Goal: Find specific page/section: Find specific page/section

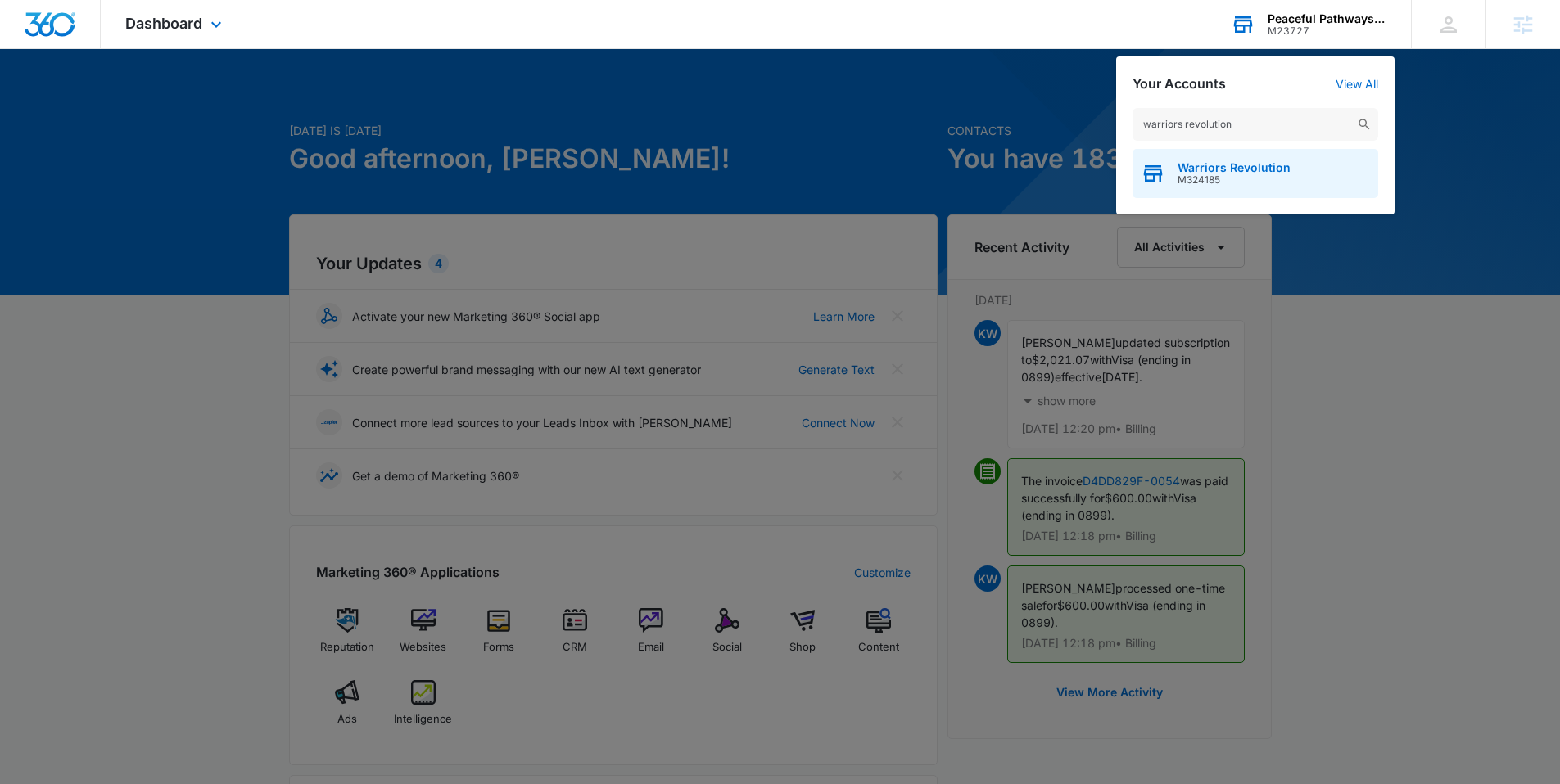
type input "warriors revolution"
click at [1194, 182] on span "M324185" at bounding box center [1234, 180] width 113 height 12
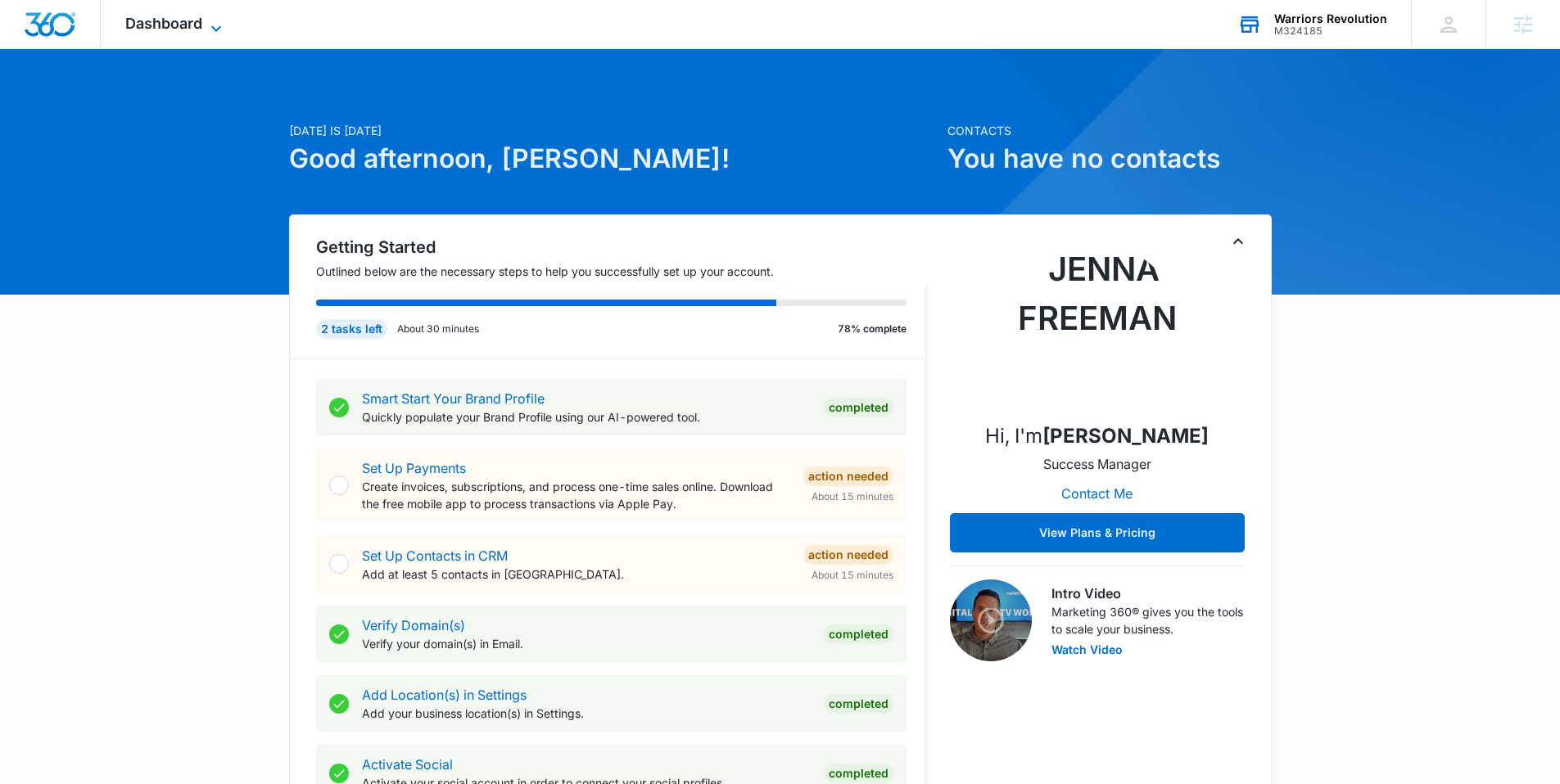
click at [219, 25] on icon at bounding box center [216, 28] width 10 height 6
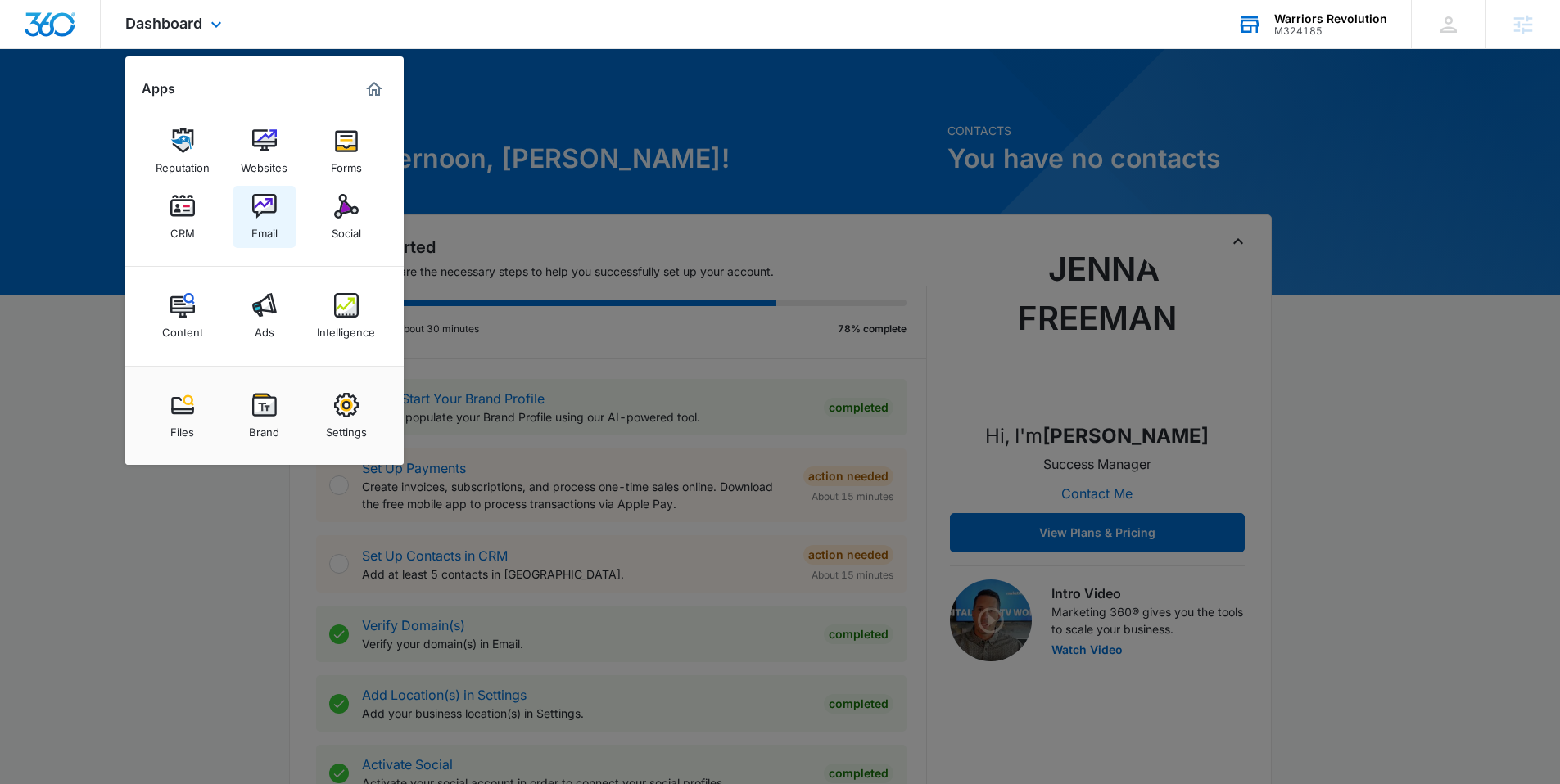
click at [259, 233] on div "Email" at bounding box center [264, 229] width 26 height 21
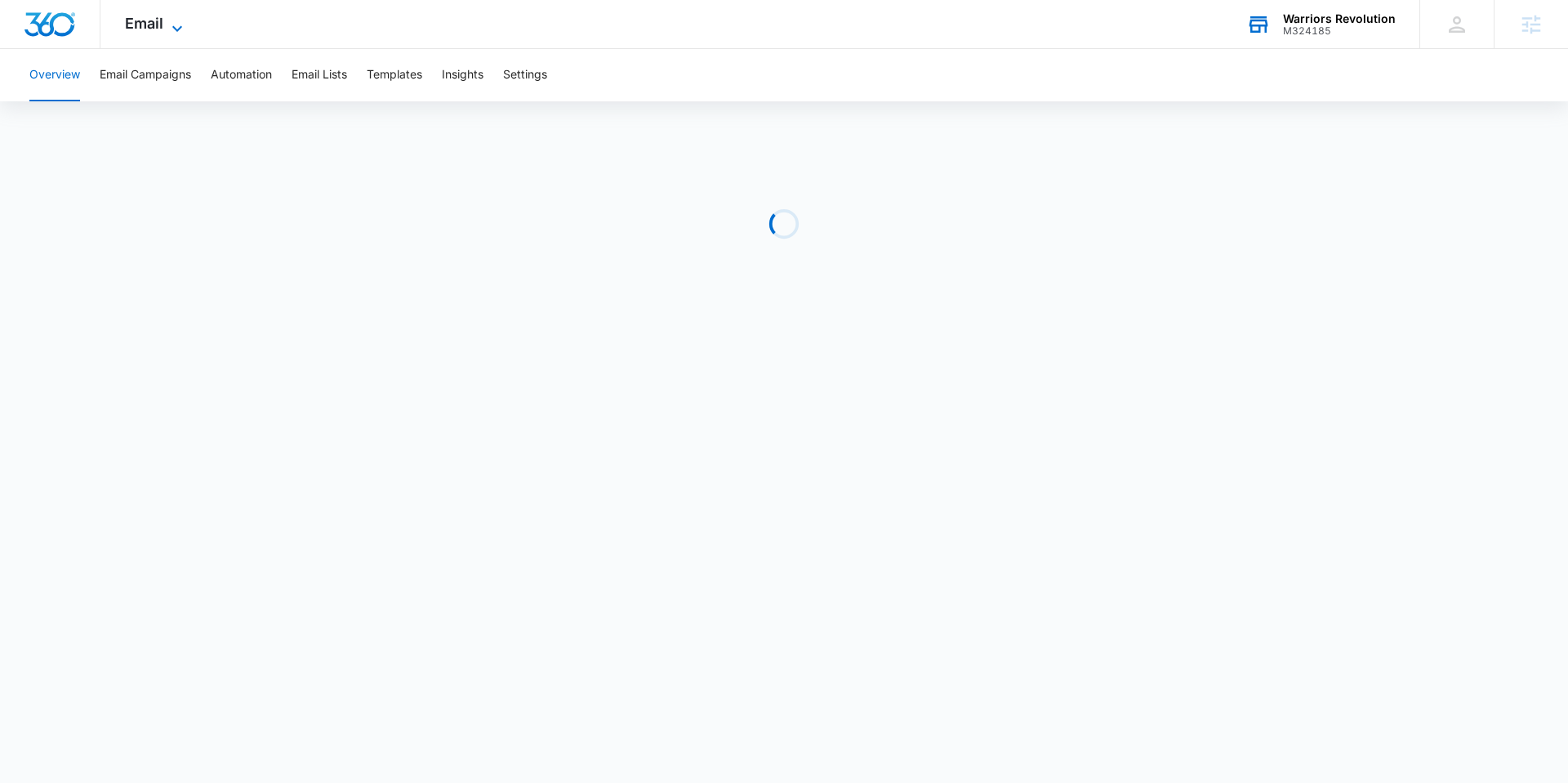
click at [157, 26] on span "Email" at bounding box center [144, 23] width 38 height 18
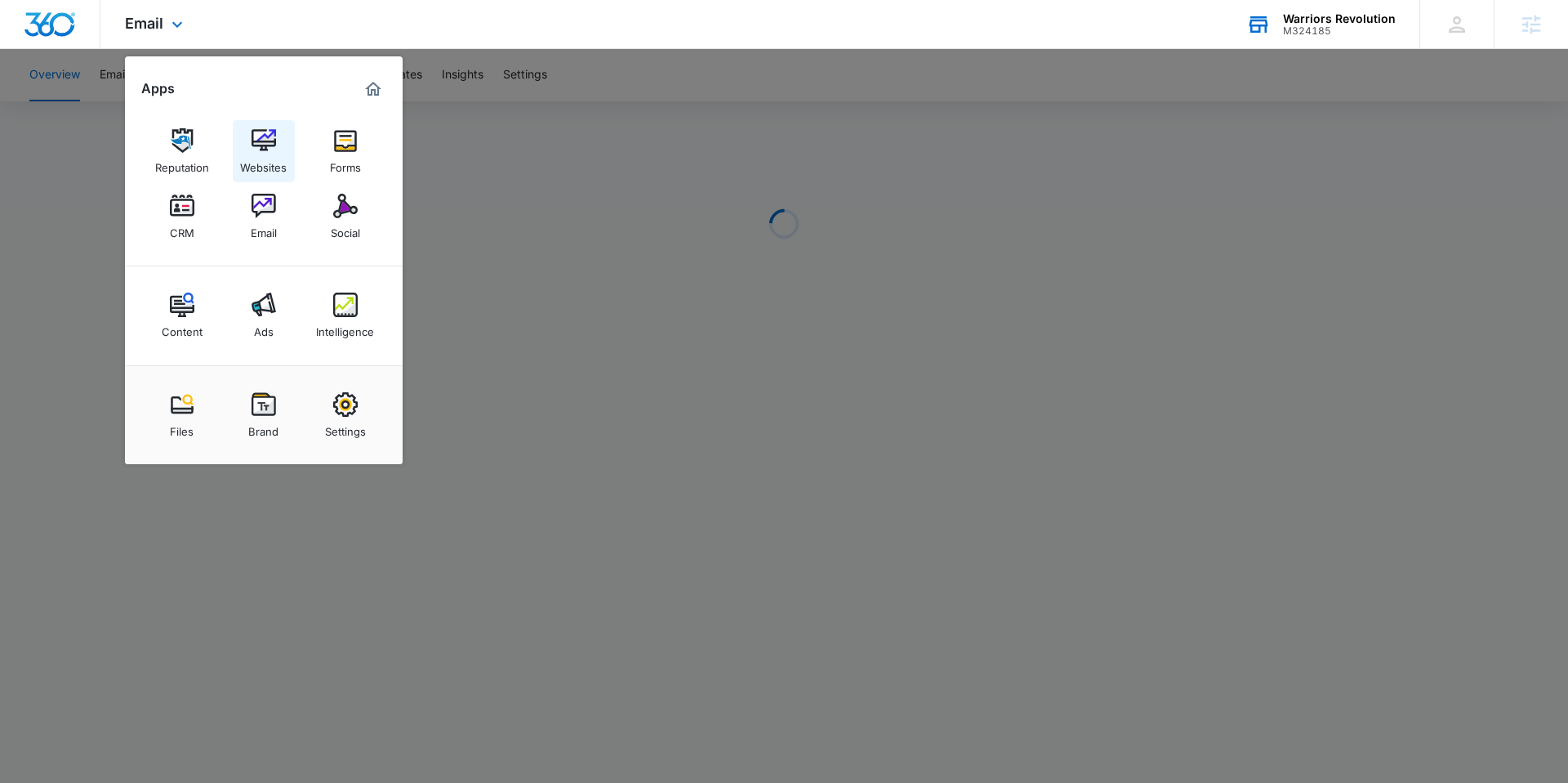
click at [247, 152] on link "Websites" at bounding box center [263, 152] width 62 height 62
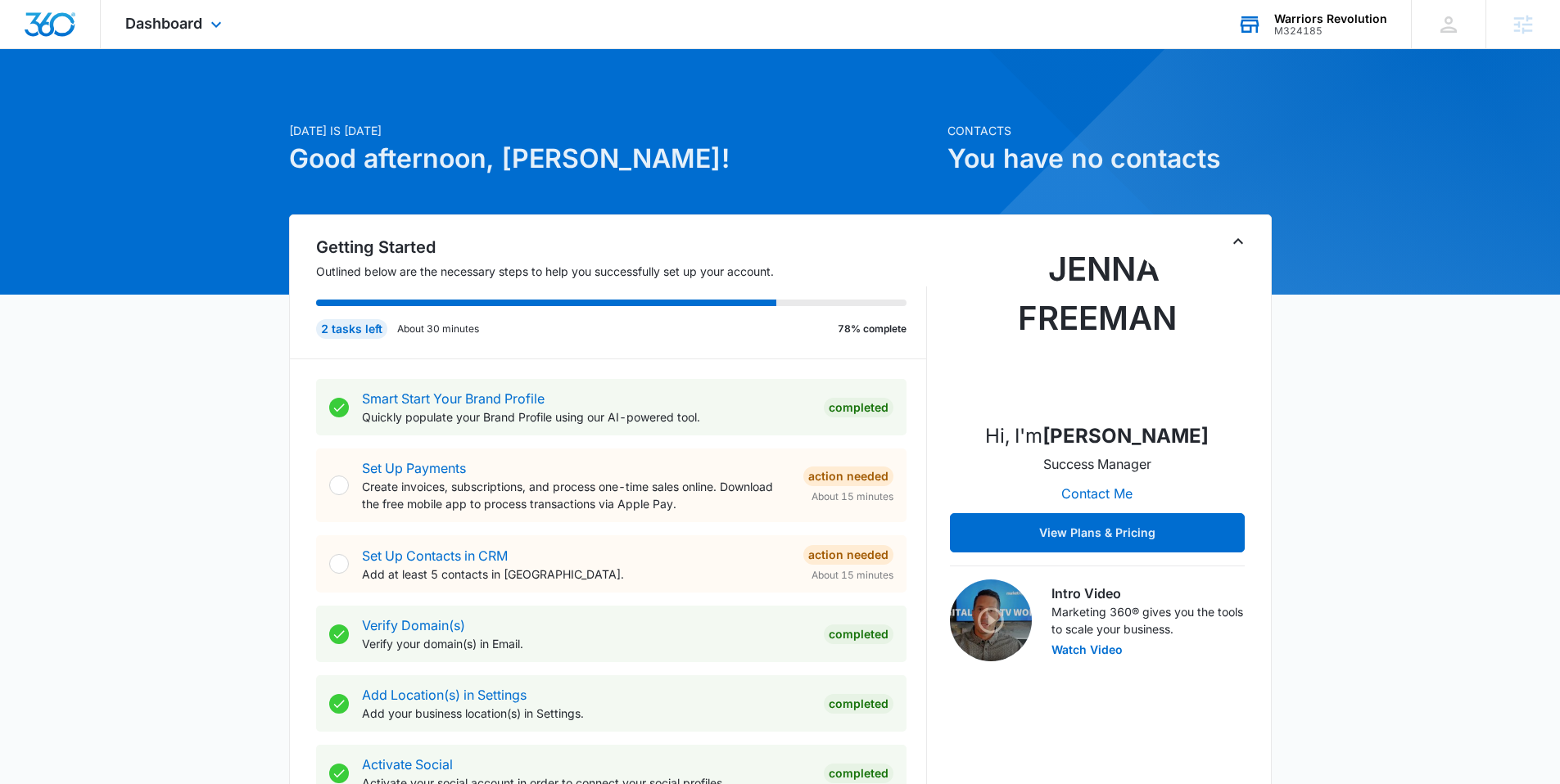
click at [1294, 28] on div "M324185" at bounding box center [1330, 31] width 113 height 12
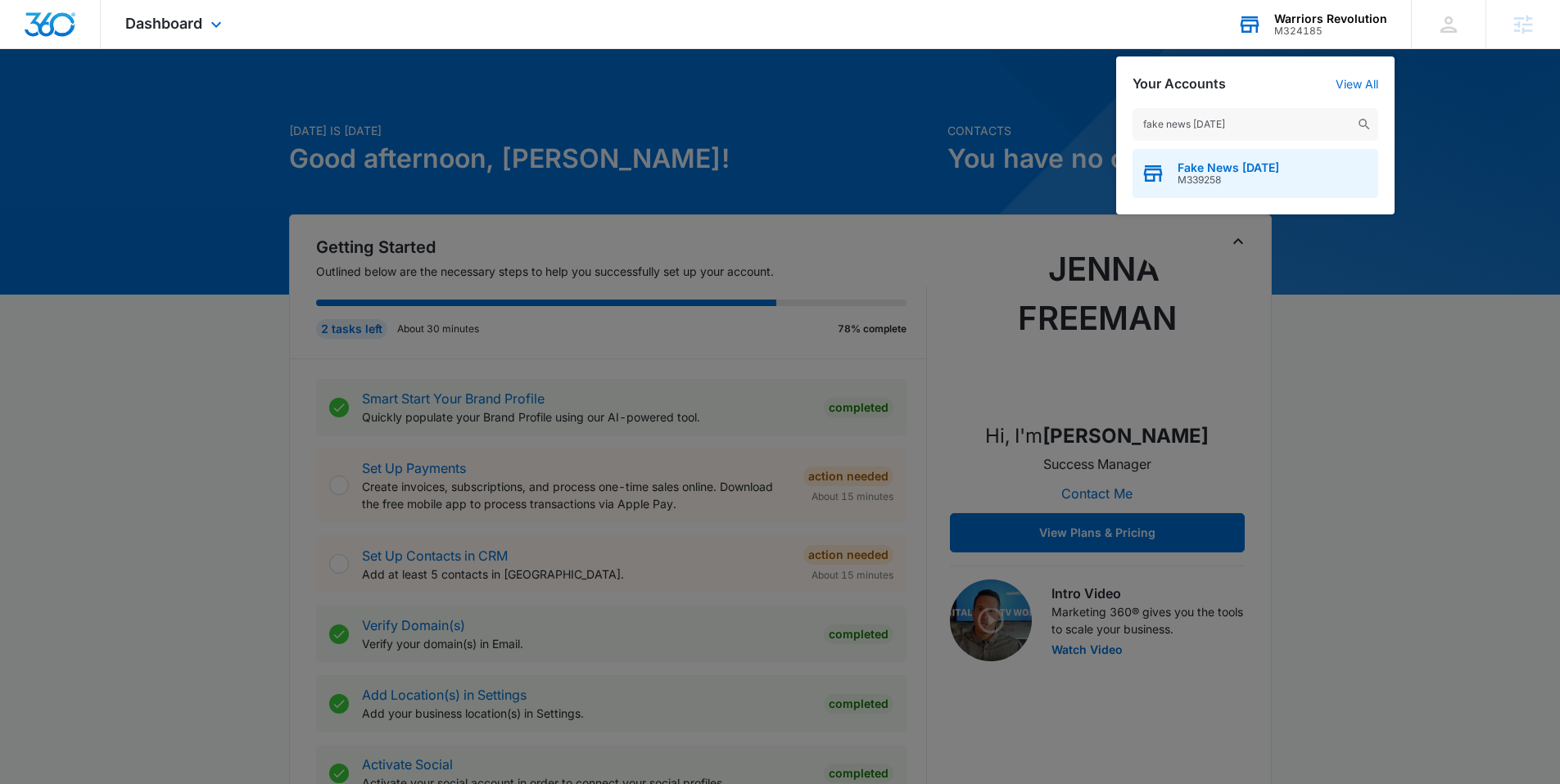
type input "fake news friday"
click at [1207, 169] on span "Fake News Friday" at bounding box center [1228, 168] width 101 height 13
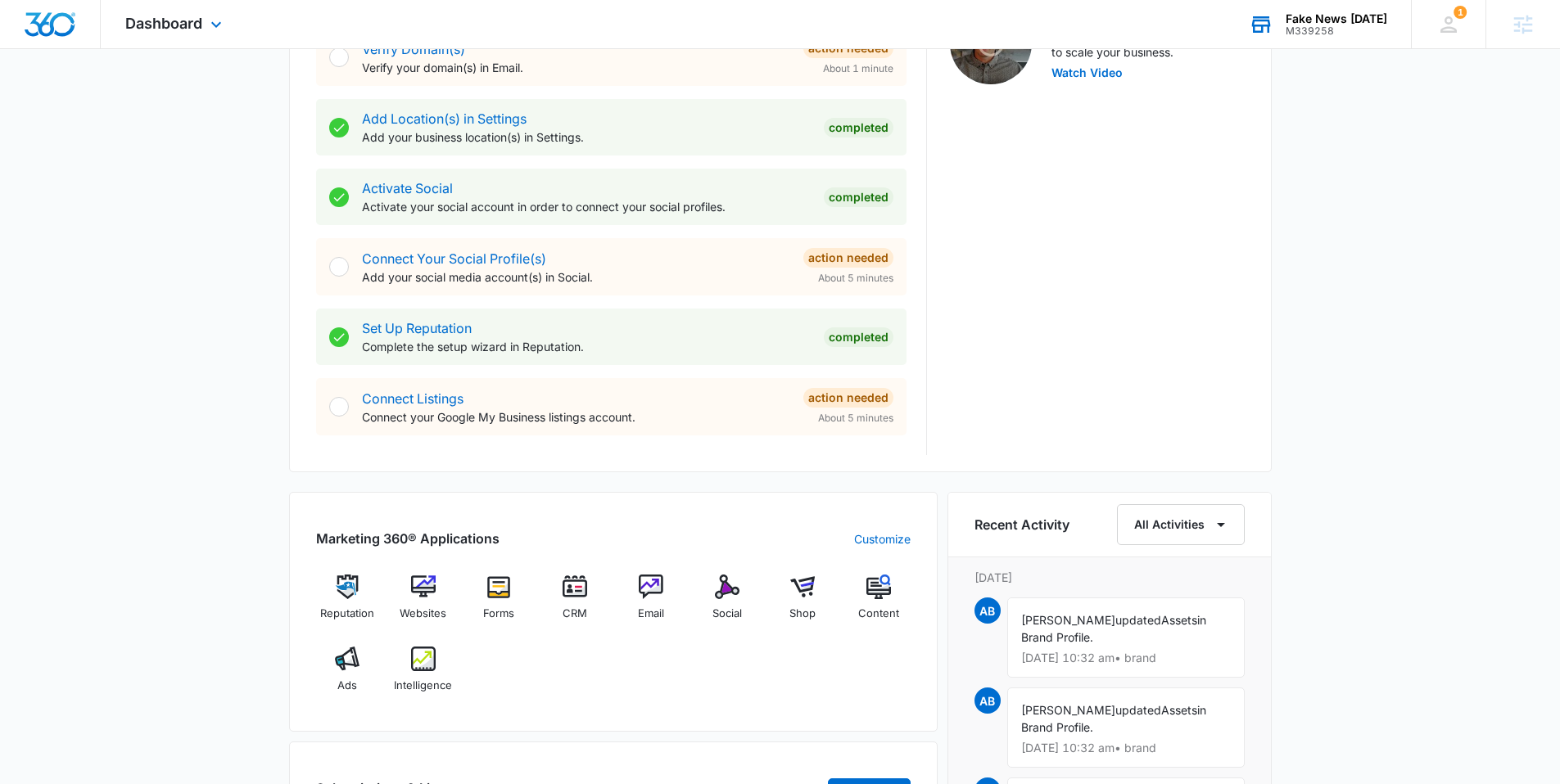
scroll to position [572, 0]
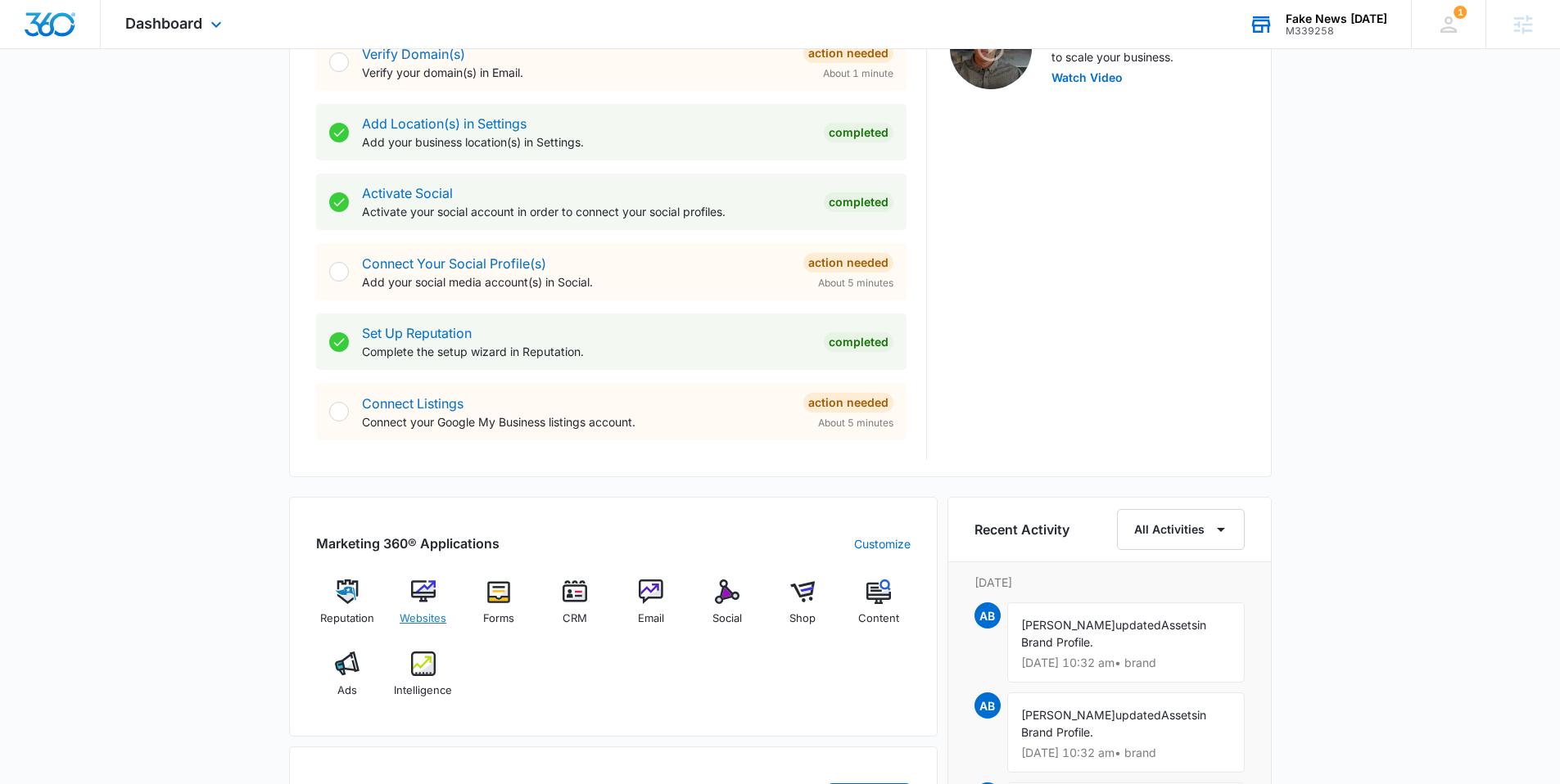
click at [423, 601] on img at bounding box center [423, 591] width 24 height 24
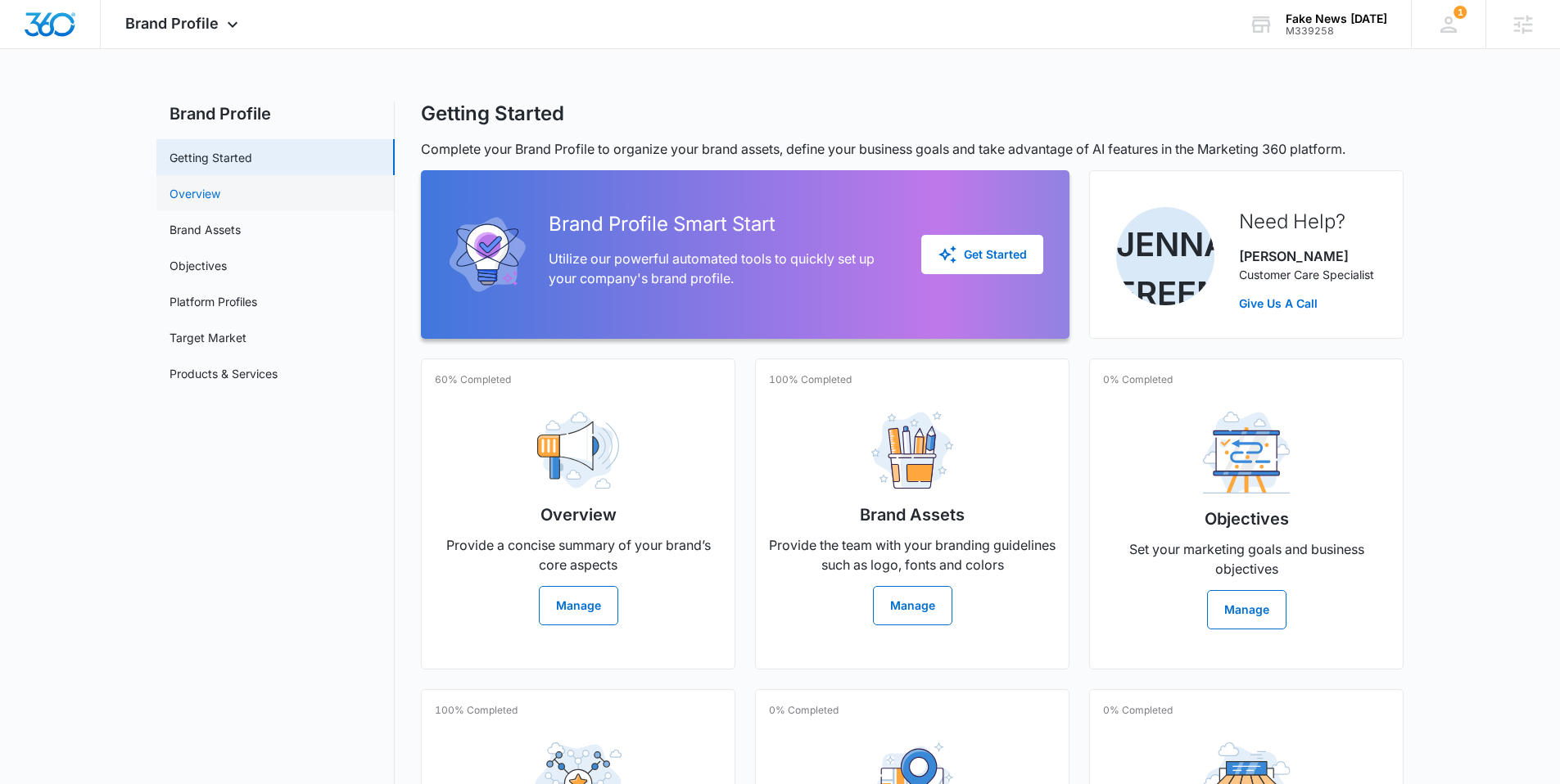
click at [208, 192] on link "Overview" at bounding box center [195, 194] width 51 height 18
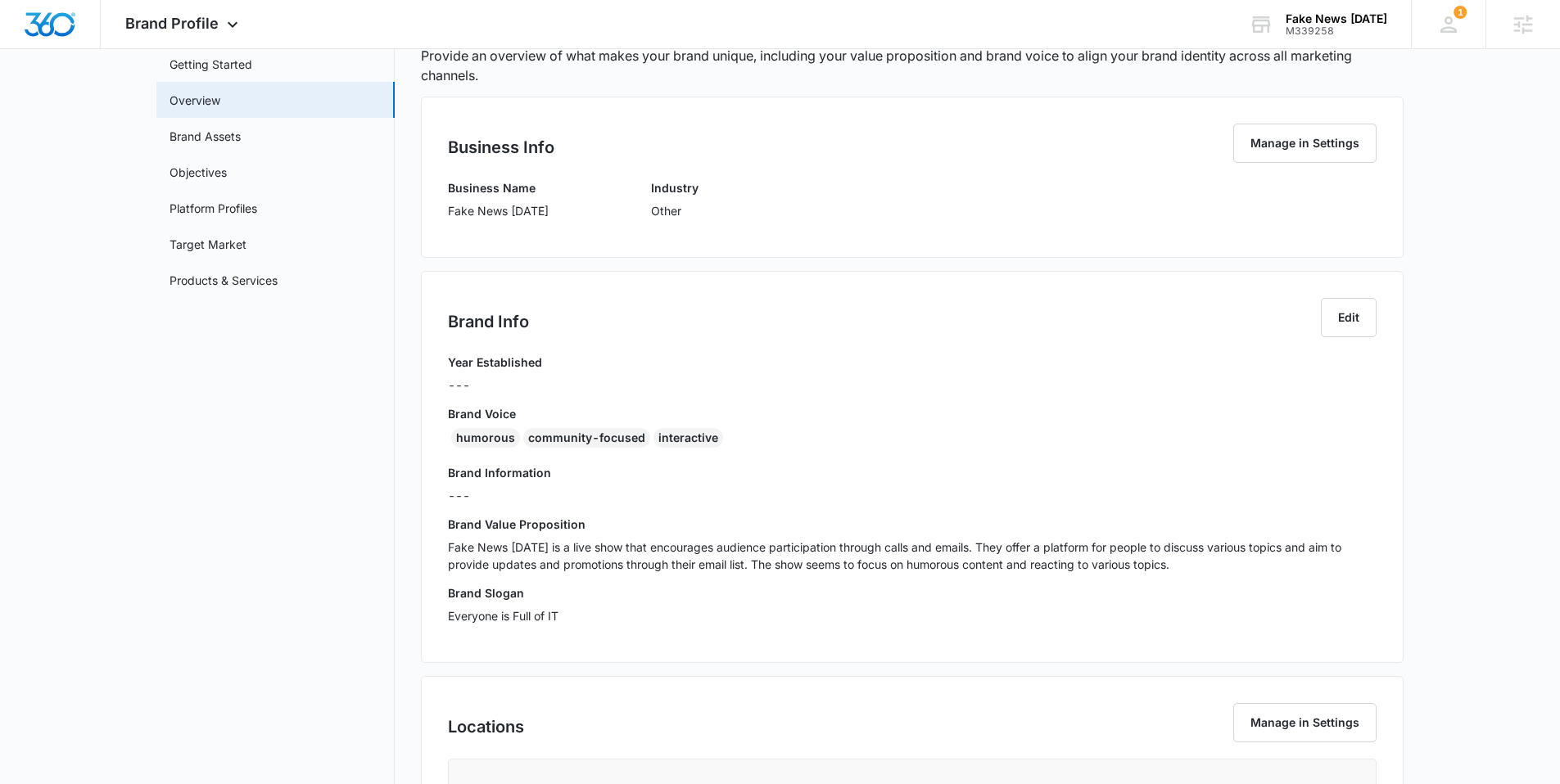
scroll to position [102, 0]
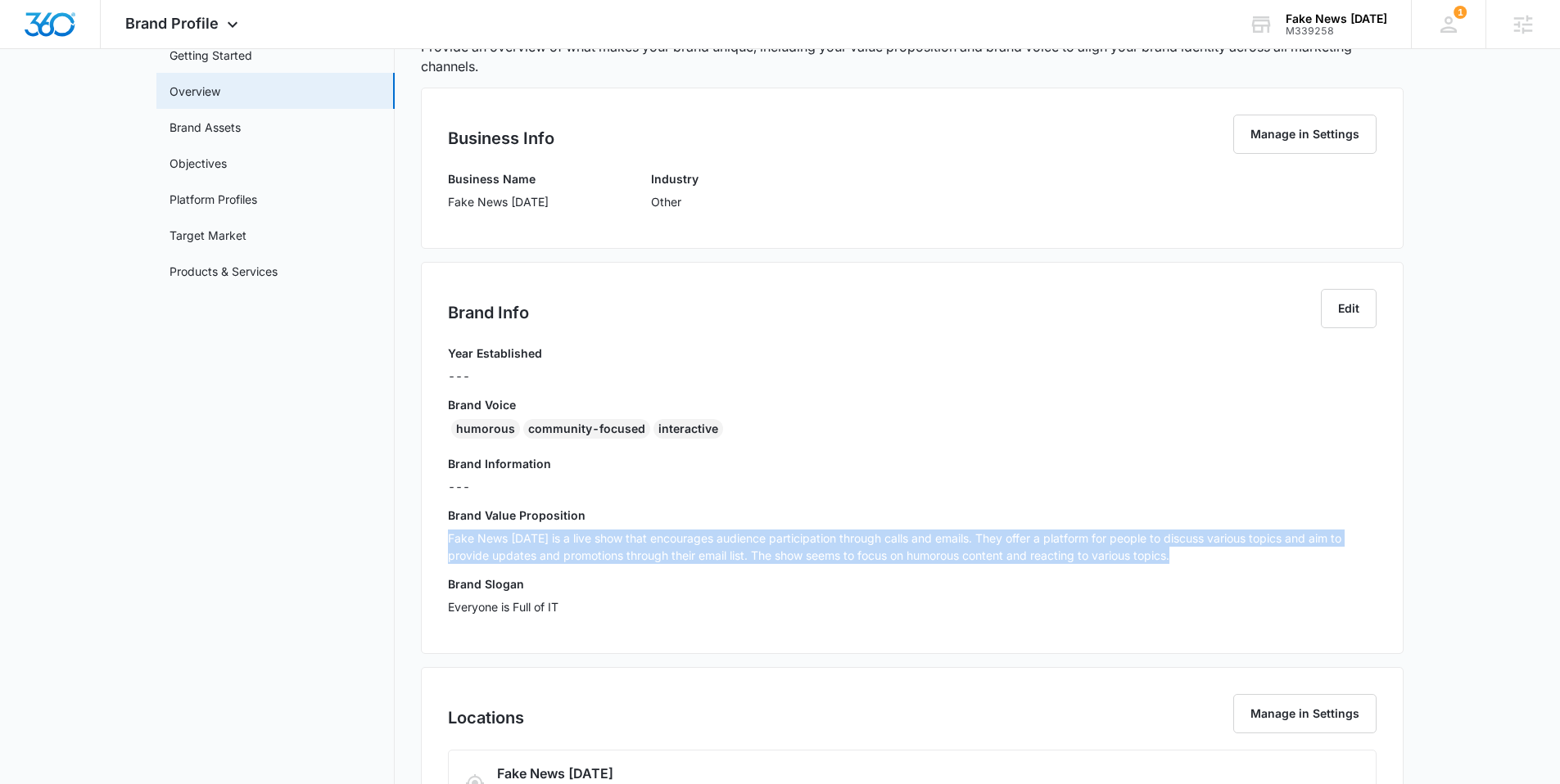
drag, startPoint x: 1184, startPoint y: 556, endPoint x: 484, endPoint y: 543, distance: 700.1
click at [430, 541] on div "Brand Info Edit Year Established --- Brand Voice humorous community-focused int…" at bounding box center [912, 458] width 982 height 392
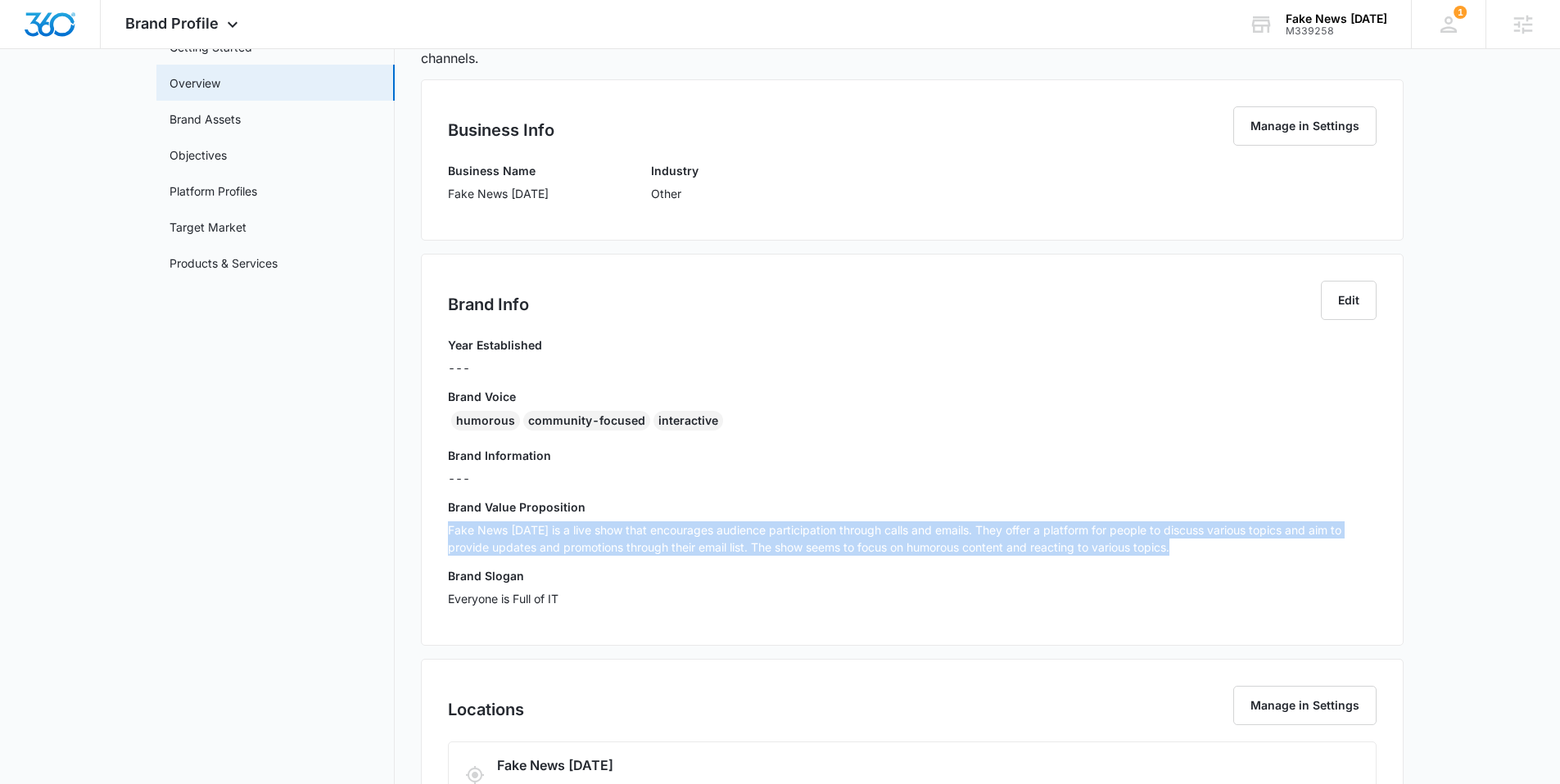
scroll to position [131, 0]
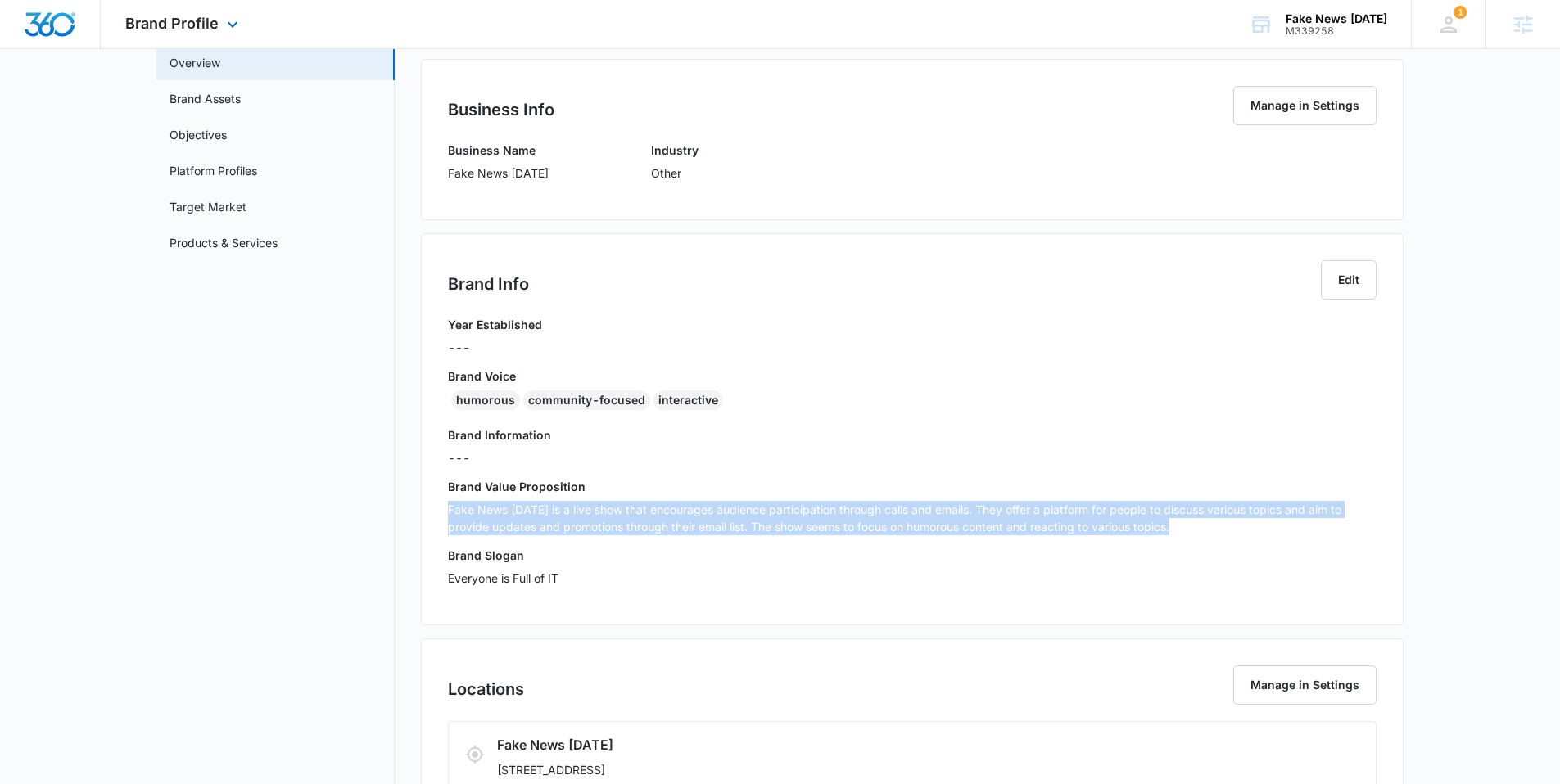
click at [57, 28] on img "Dashboard" at bounding box center [50, 24] width 53 height 24
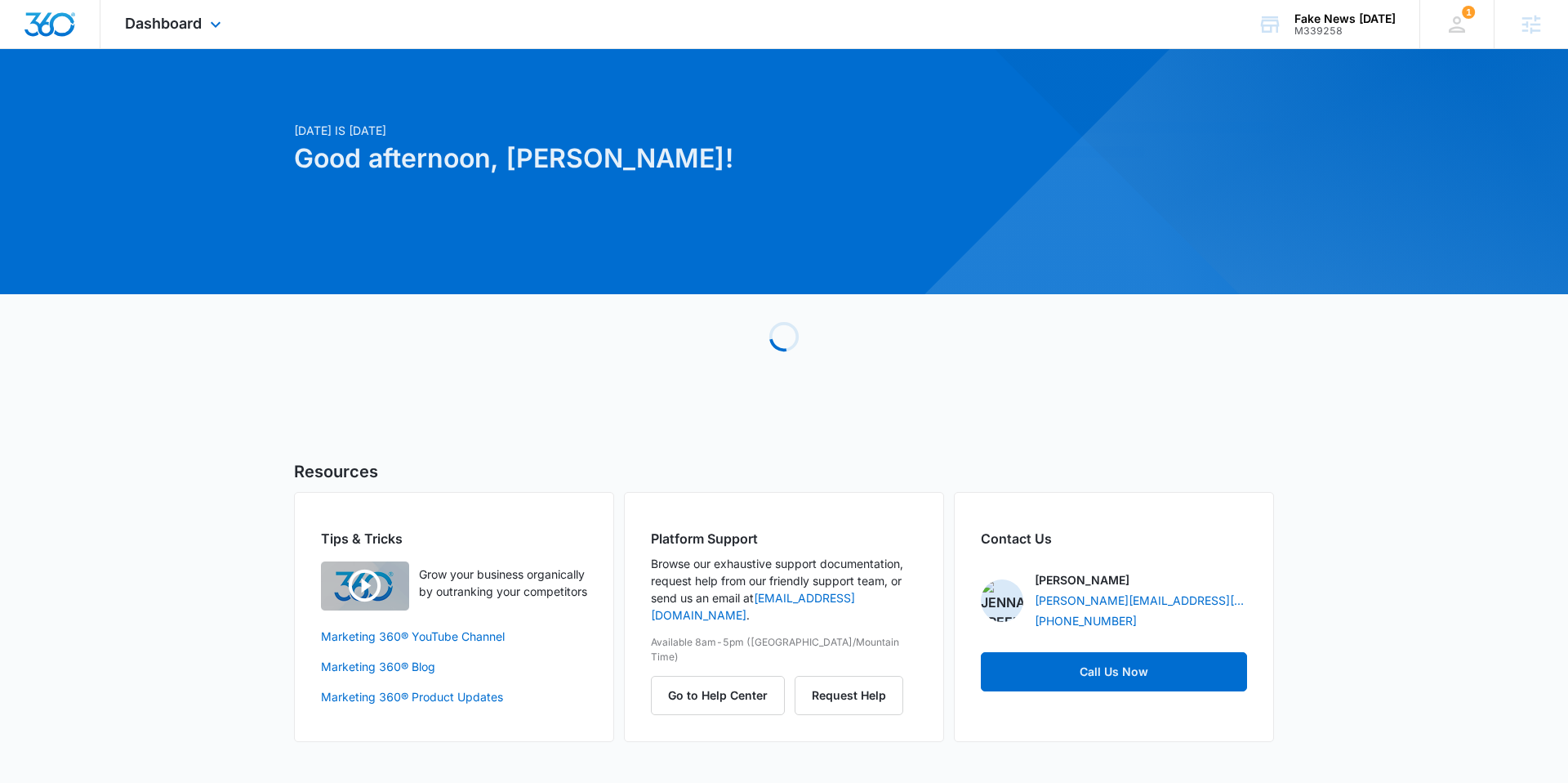
click at [58, 23] on img "Dashboard" at bounding box center [50, 24] width 52 height 24
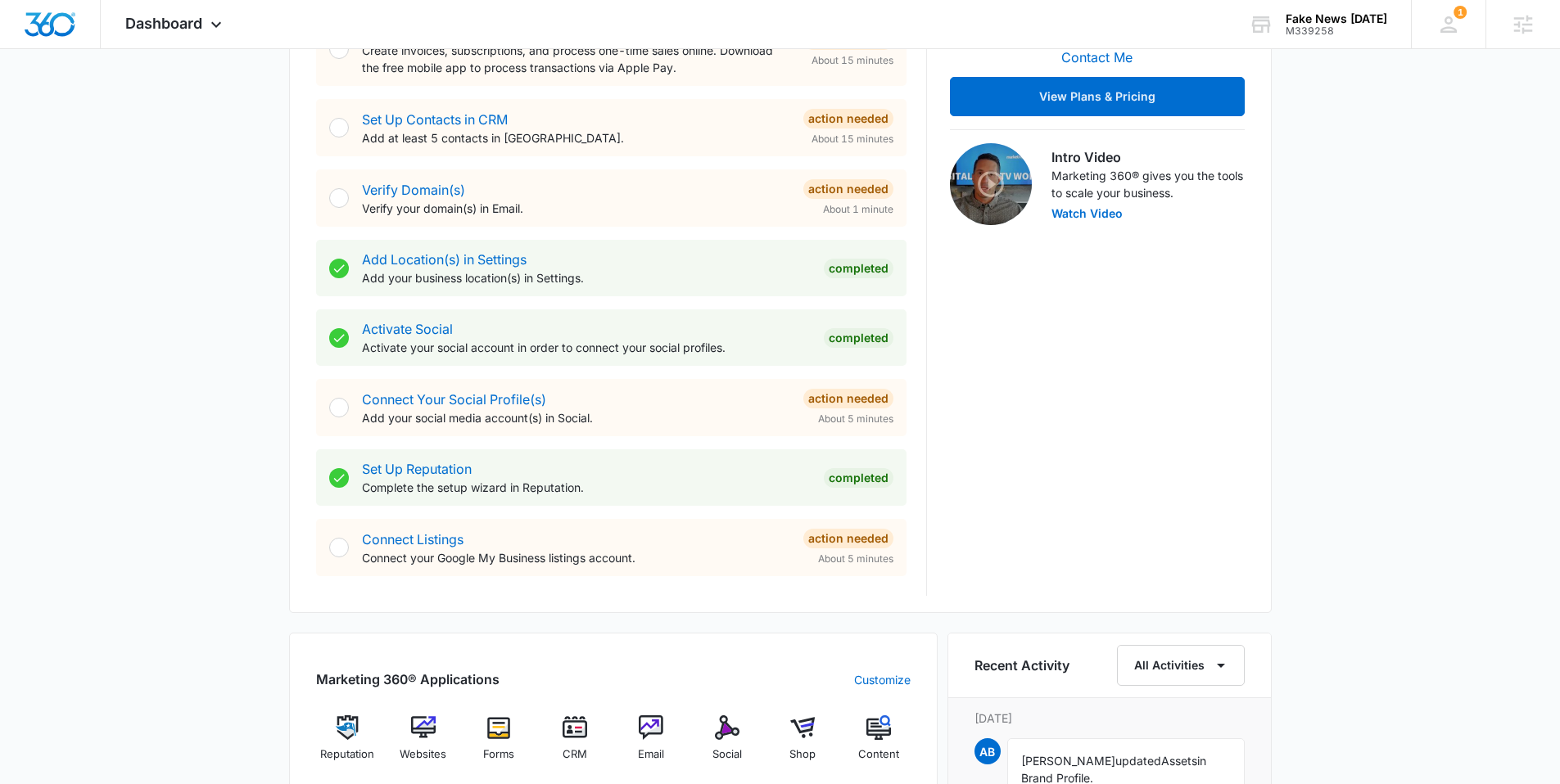
scroll to position [436, 0]
click at [430, 724] on img at bounding box center [423, 727] width 24 height 24
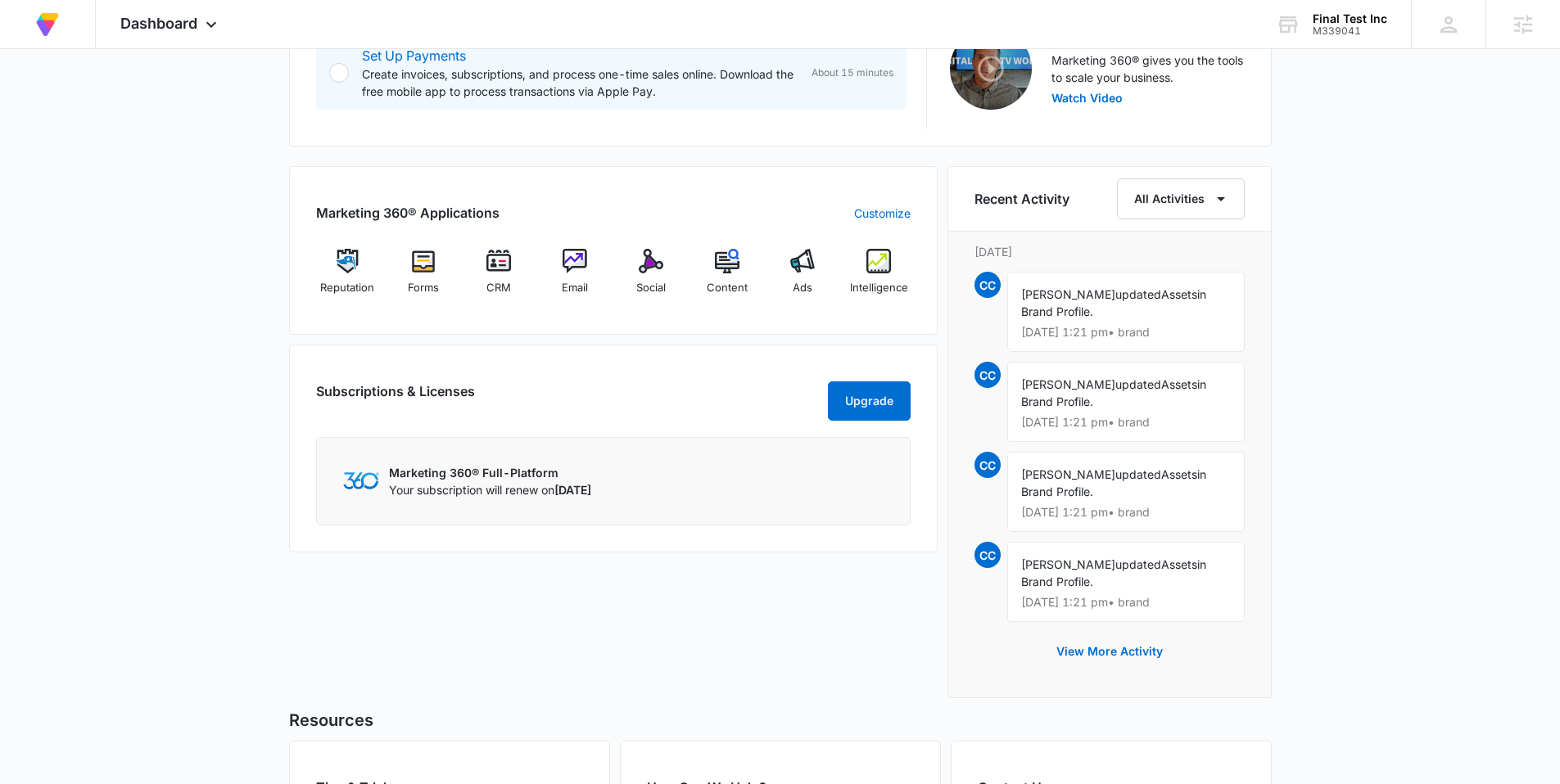
scroll to position [554, 0]
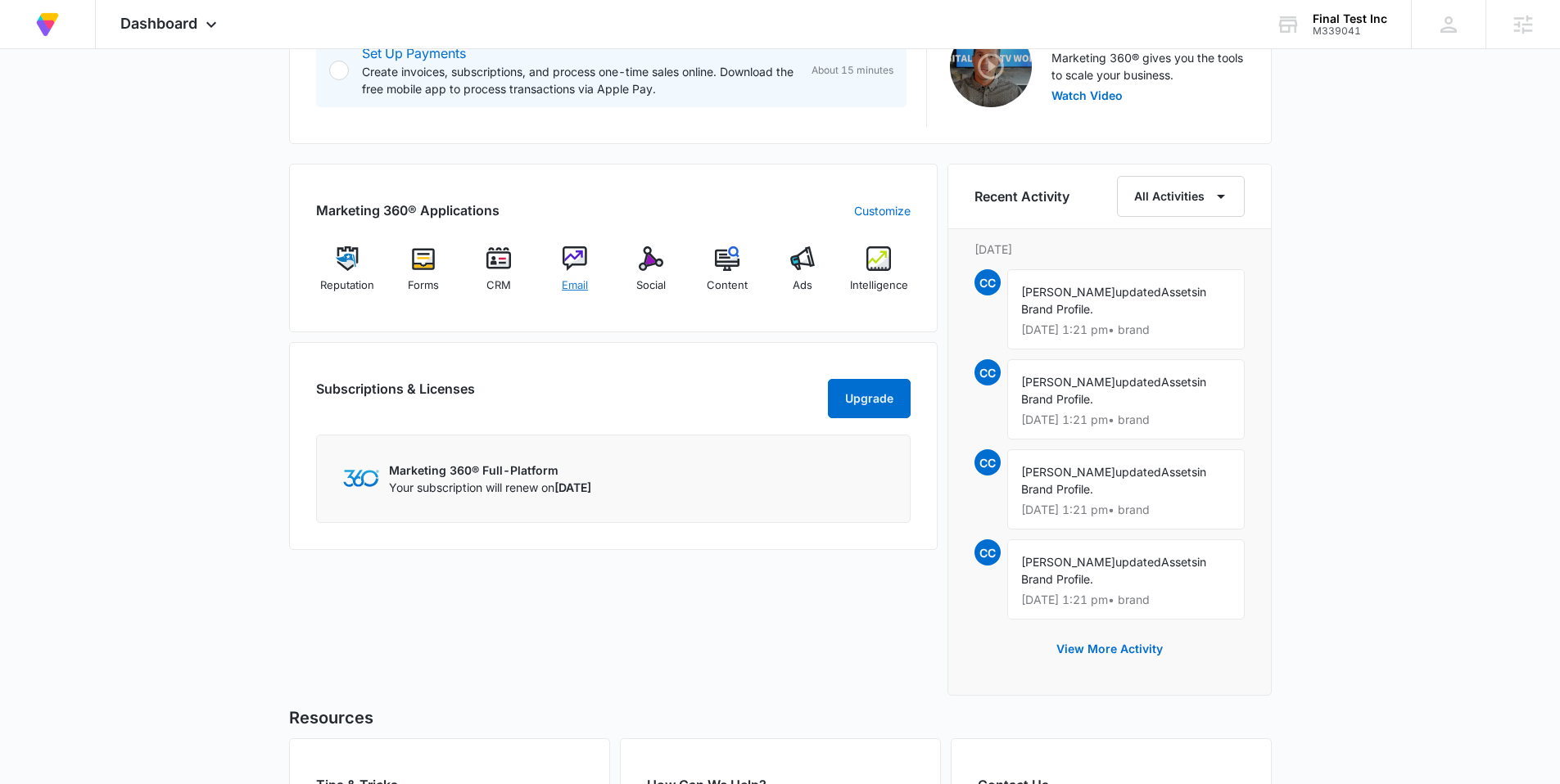
click at [588, 266] on div "Email" at bounding box center [575, 276] width 63 height 58
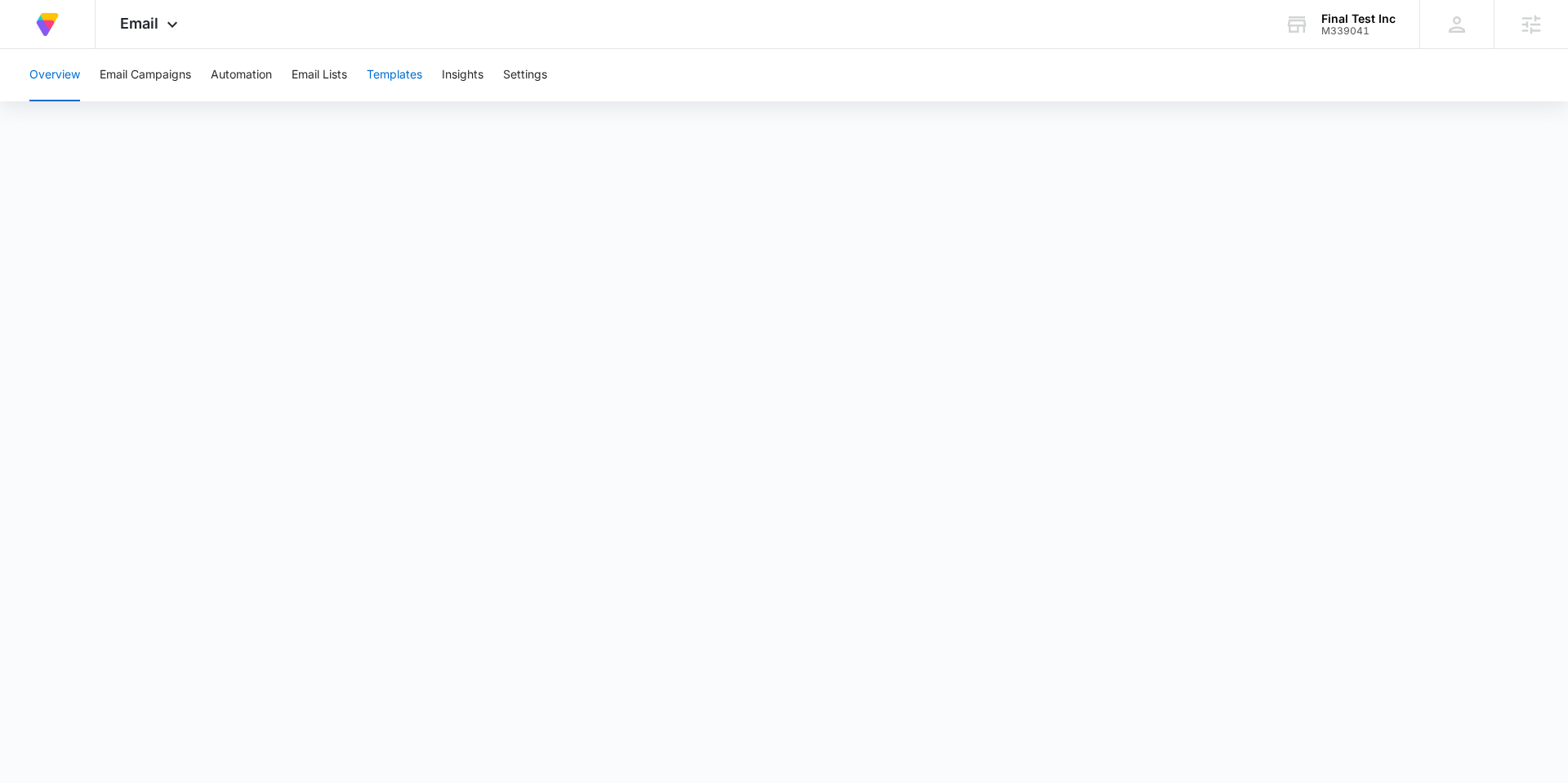
click at [389, 80] on button "Templates" at bounding box center [394, 75] width 55 height 53
click at [246, 69] on button "Automation" at bounding box center [241, 75] width 61 height 53
click at [411, 86] on button "Templates" at bounding box center [394, 75] width 55 height 53
click at [259, 79] on button "Automation" at bounding box center [241, 75] width 61 height 53
click at [397, 85] on button "Templates" at bounding box center [394, 75] width 55 height 53
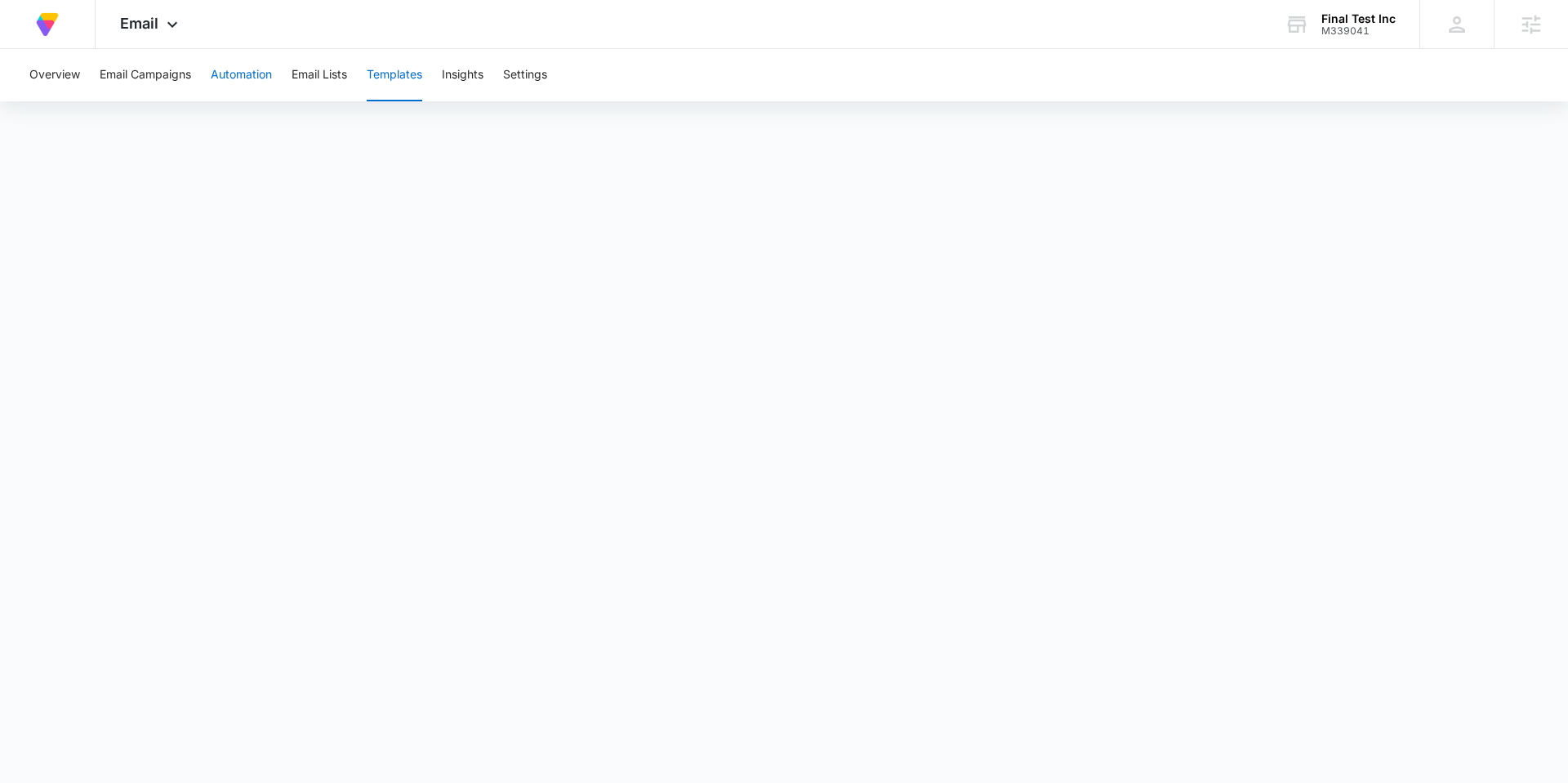
click at [248, 74] on button "Automation" at bounding box center [241, 75] width 61 height 53
click at [967, 69] on div "Overview Email Campaigns Automation Email Lists Templates Insights Settings" at bounding box center [722, 75] width 1406 height 53
